Goal: Task Accomplishment & Management: Manage account settings

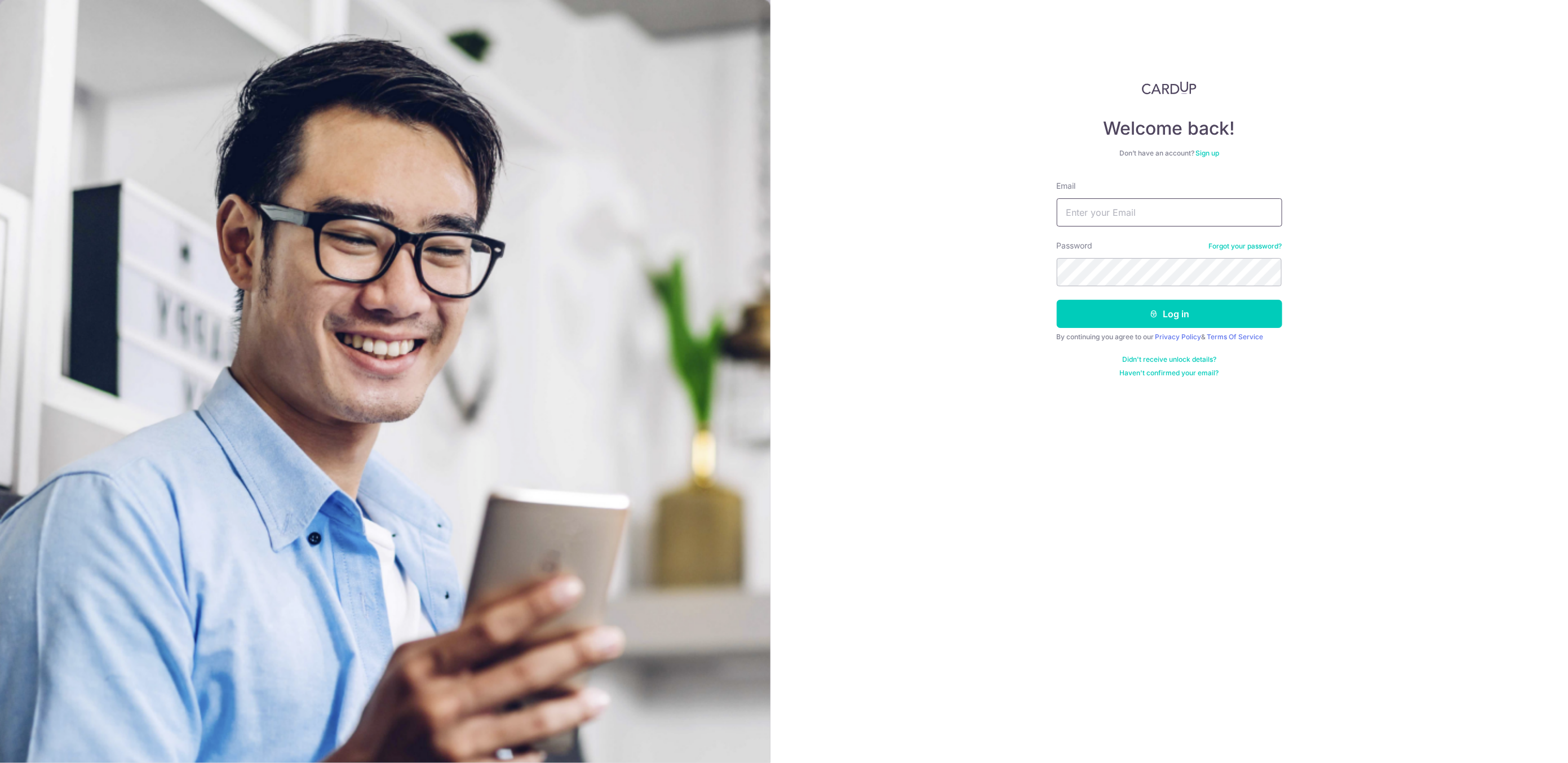
type input "[EMAIL_ADDRESS][DOMAIN_NAME]"
click at [1176, 311] on button "Log in" at bounding box center [1170, 313] width 226 height 28
